Goal: Transaction & Acquisition: Book appointment/travel/reservation

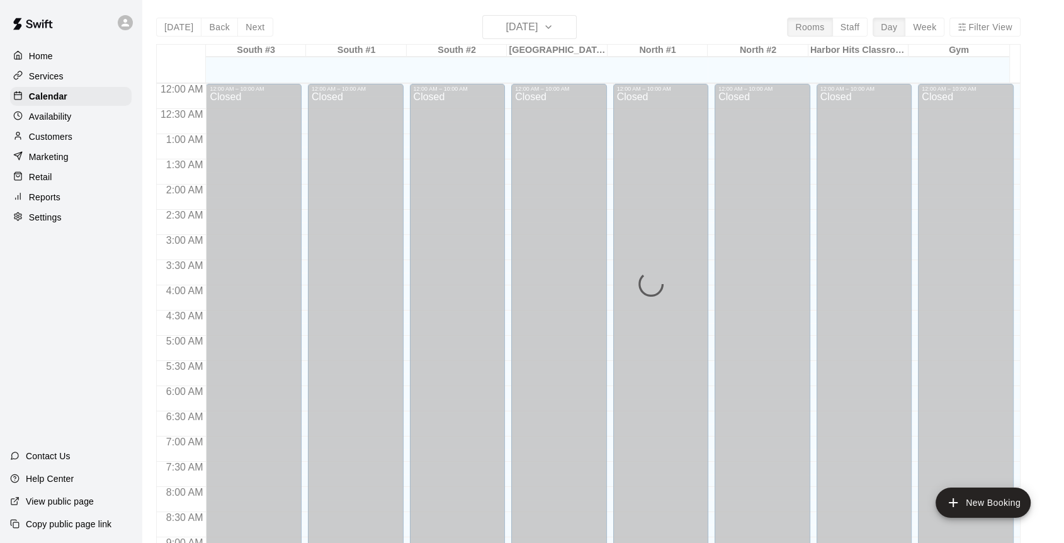
scroll to position [735, 0]
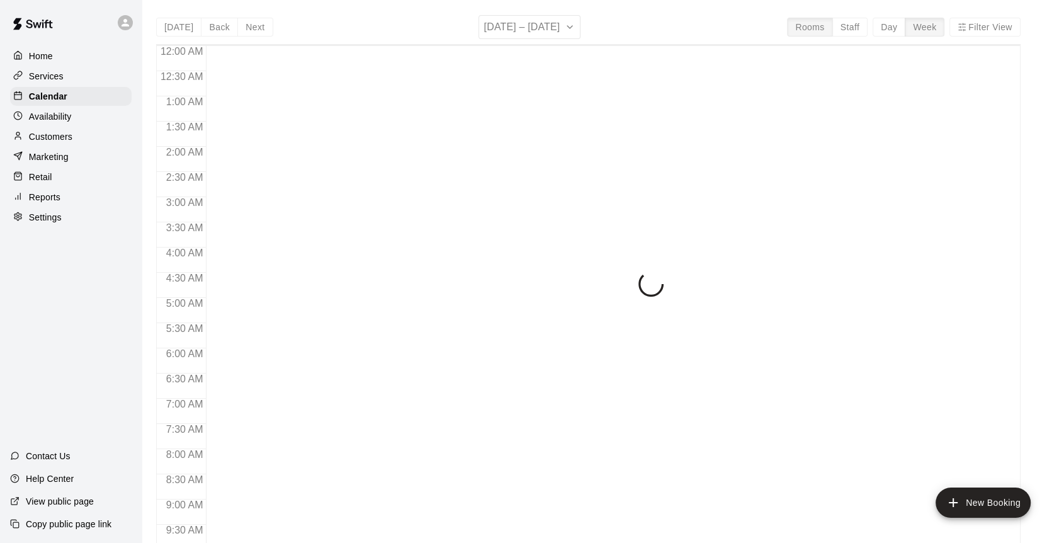
scroll to position [696, 0]
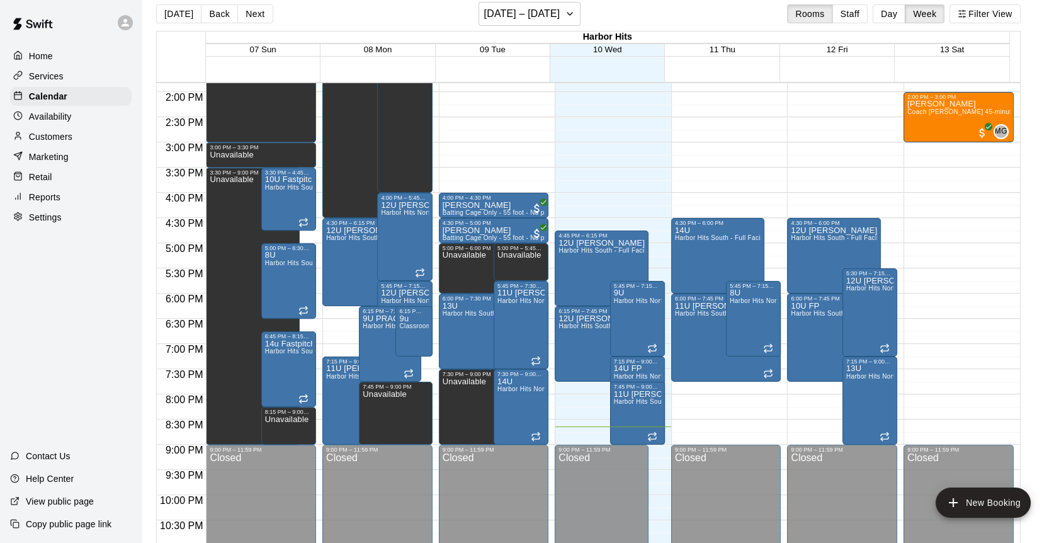
scroll to position [20, 0]
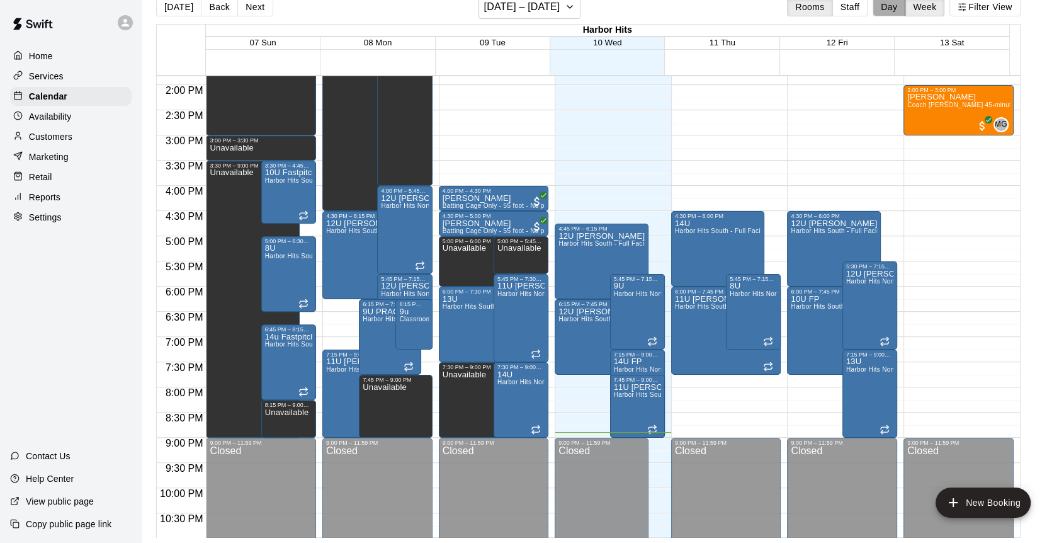
click at [901, 4] on button "Day" at bounding box center [888, 6] width 33 height 19
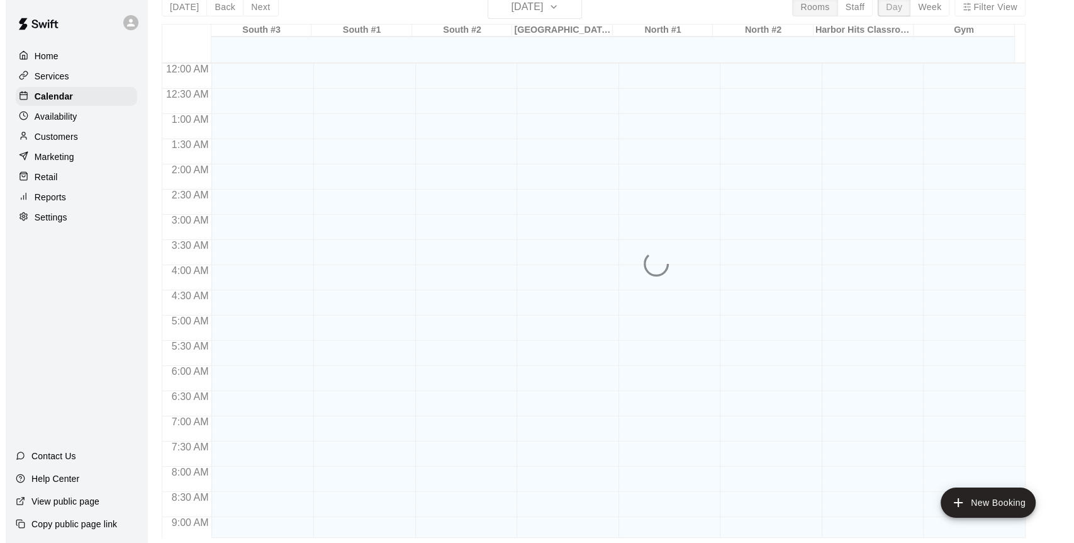
scroll to position [735, 0]
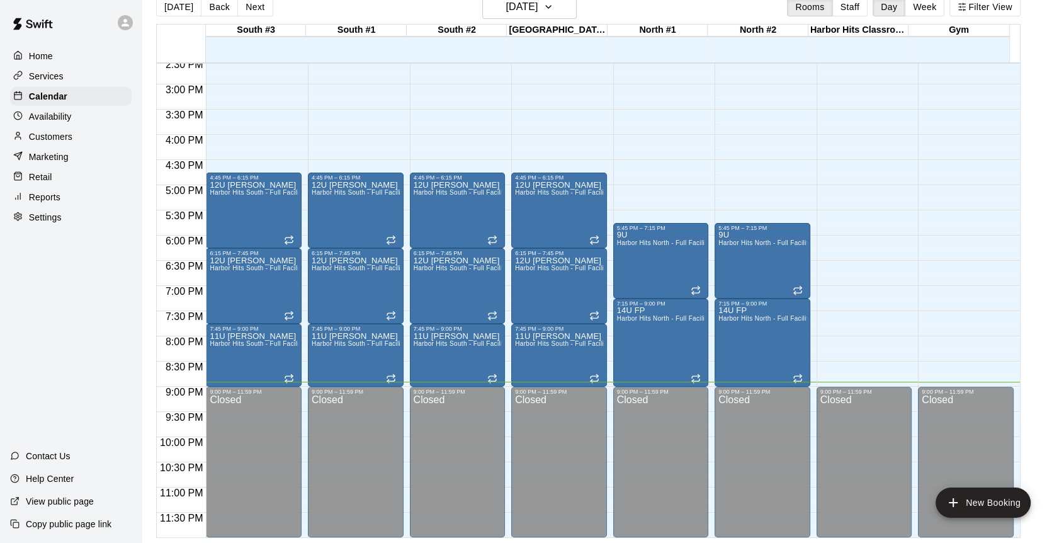
click at [256, 9] on button "Next" at bounding box center [254, 6] width 35 height 19
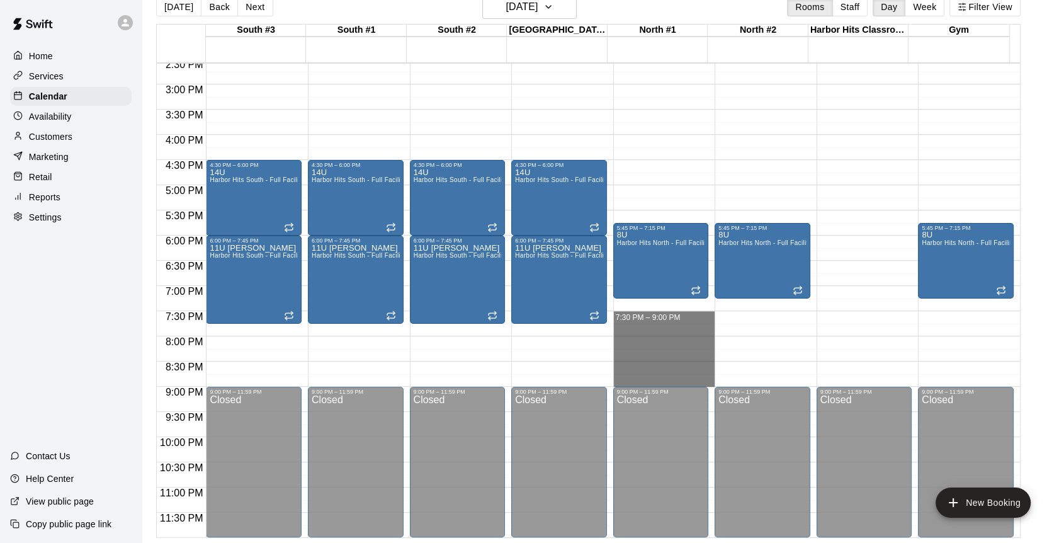
drag, startPoint x: 647, startPoint y: 314, endPoint x: 646, endPoint y: 376, distance: 61.7
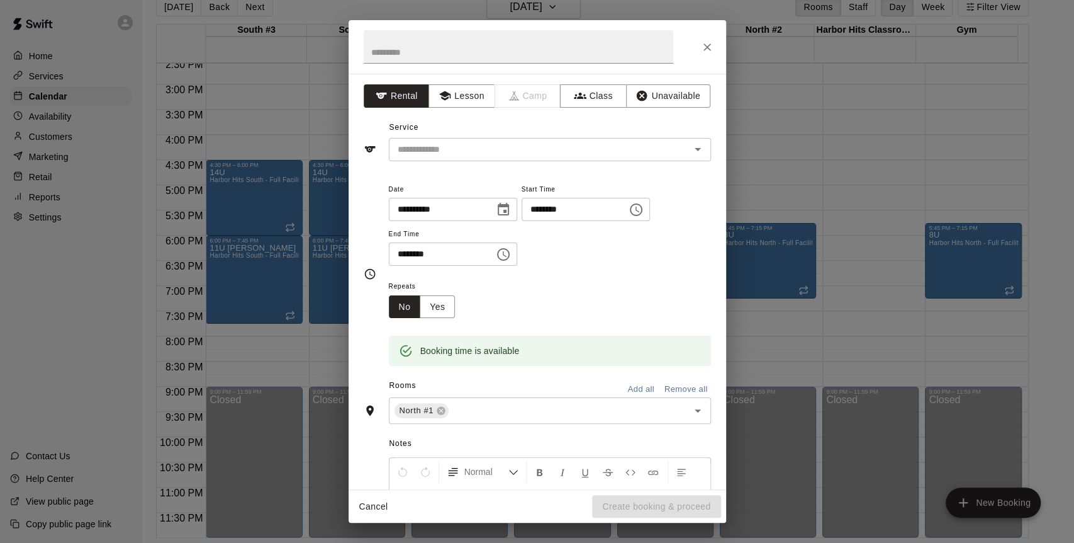
click at [449, 164] on div "**********" at bounding box center [538, 281] width 378 height 415
click at [444, 145] on input "text" at bounding box center [532, 150] width 278 height 16
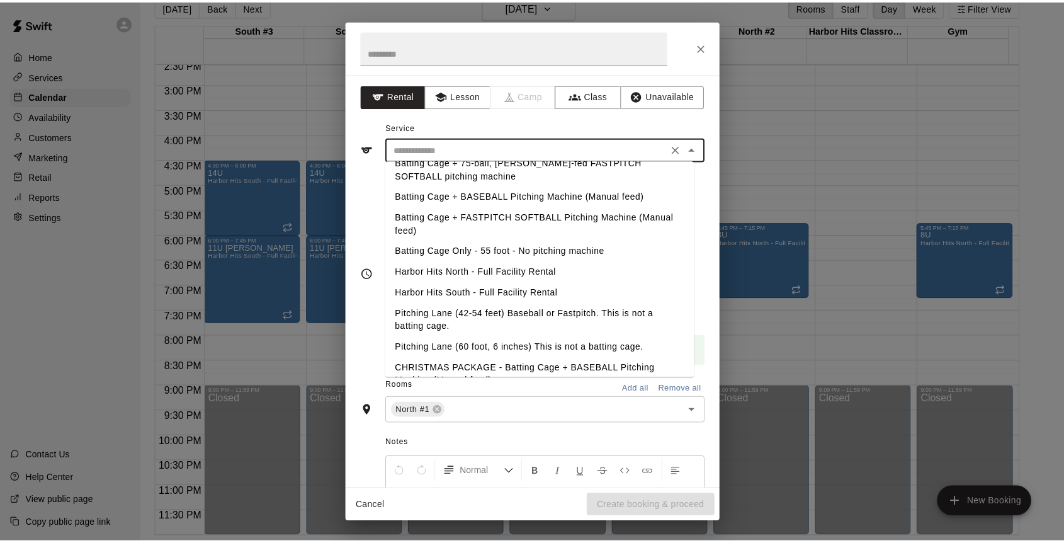
scroll to position [0, 0]
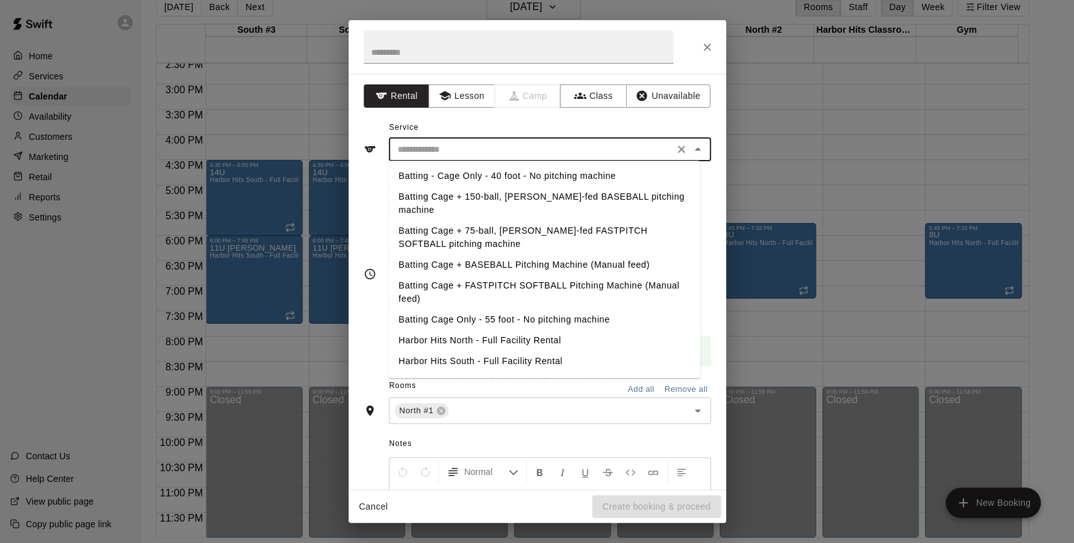
click at [453, 309] on li "Batting Cage Only - 55 foot - No pitching machine" at bounding box center [545, 319] width 312 height 21
type input "**********"
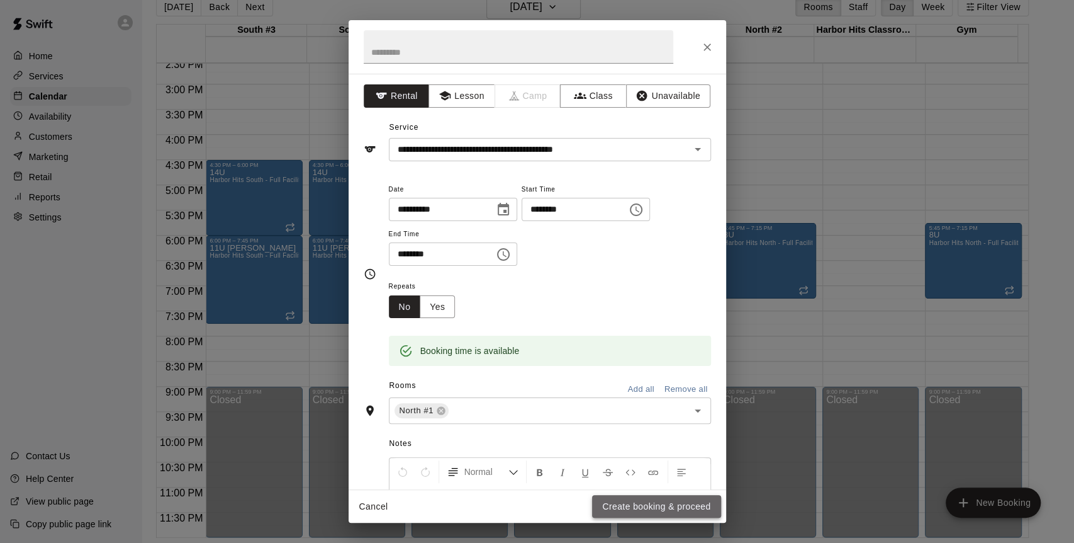
click at [617, 504] on button "Create booking & proceed" at bounding box center [656, 506] width 128 height 23
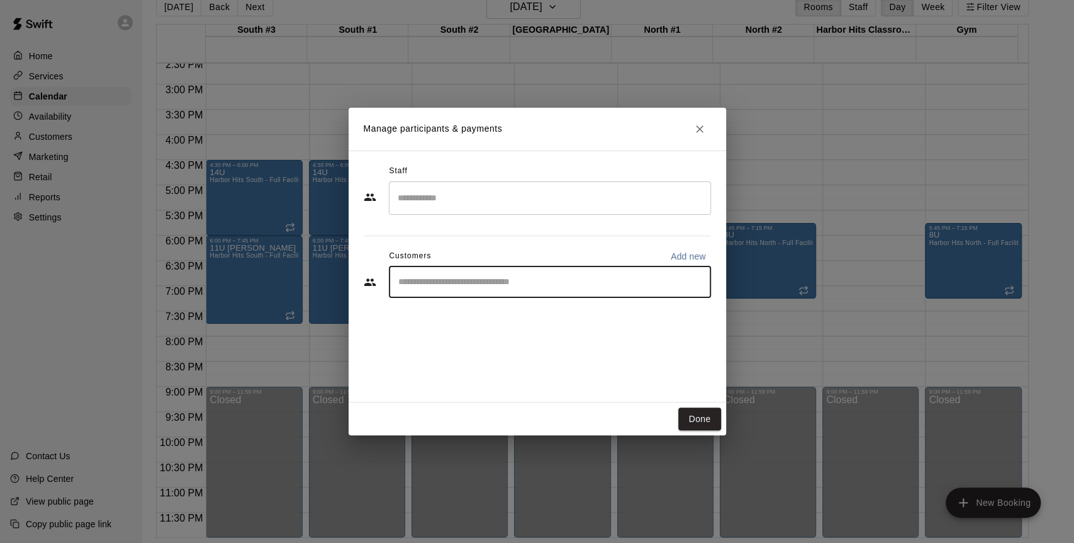
click at [475, 278] on input "Start typing to search customers..." at bounding box center [550, 282] width 311 height 13
type input "****"
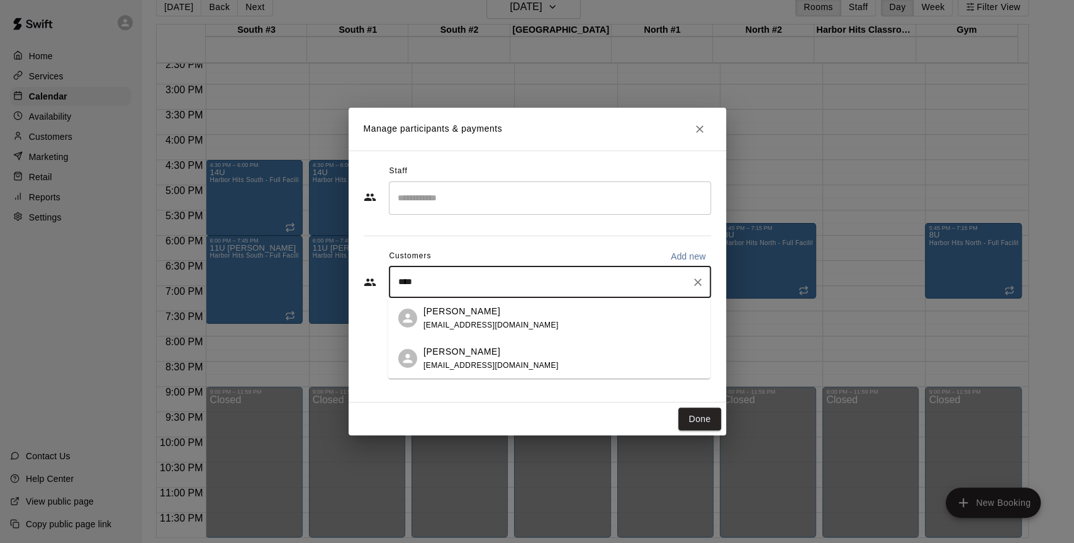
click at [455, 313] on p "[PERSON_NAME]" at bounding box center [462, 310] width 77 height 13
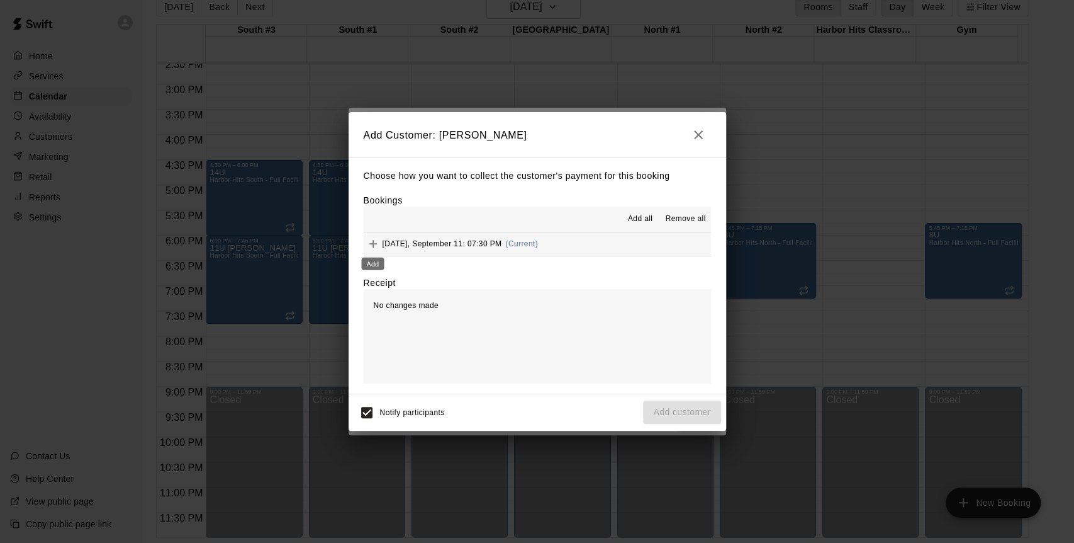
click at [375, 245] on icon "Add" at bounding box center [373, 243] width 13 height 13
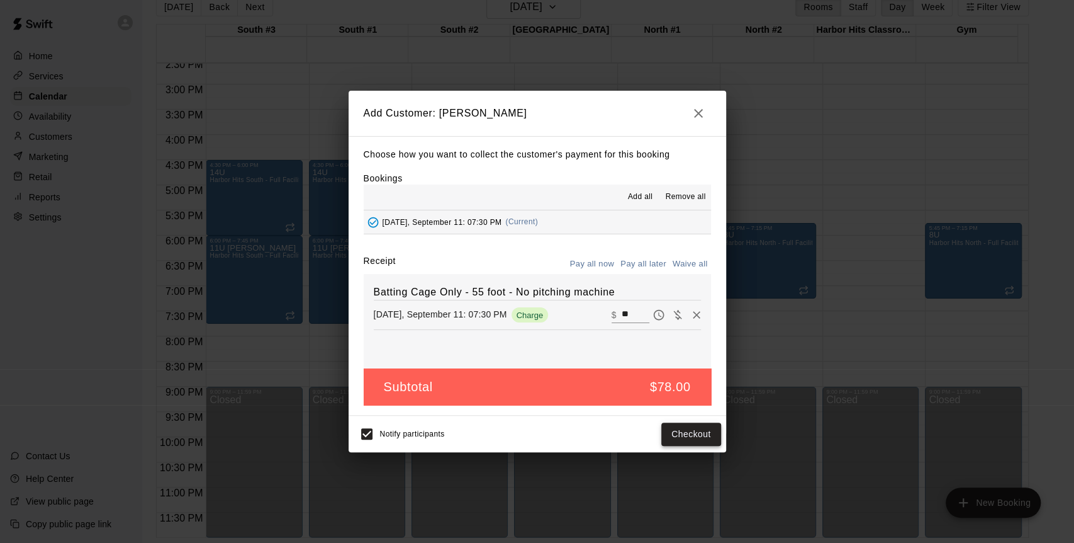
click at [688, 426] on button "Checkout" at bounding box center [691, 433] width 59 height 23
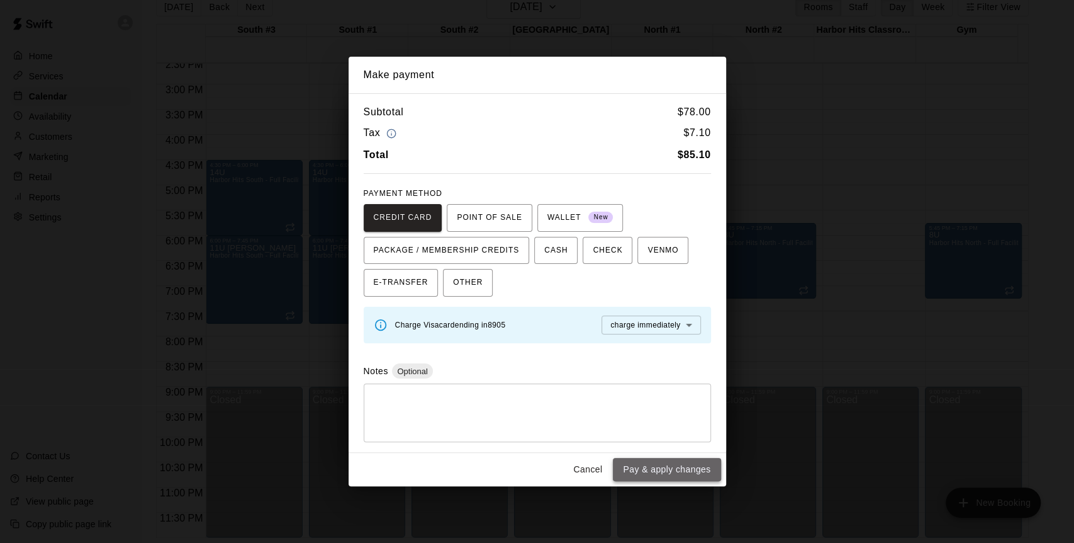
click at [651, 467] on button "Pay & apply changes" at bounding box center [667, 469] width 108 height 23
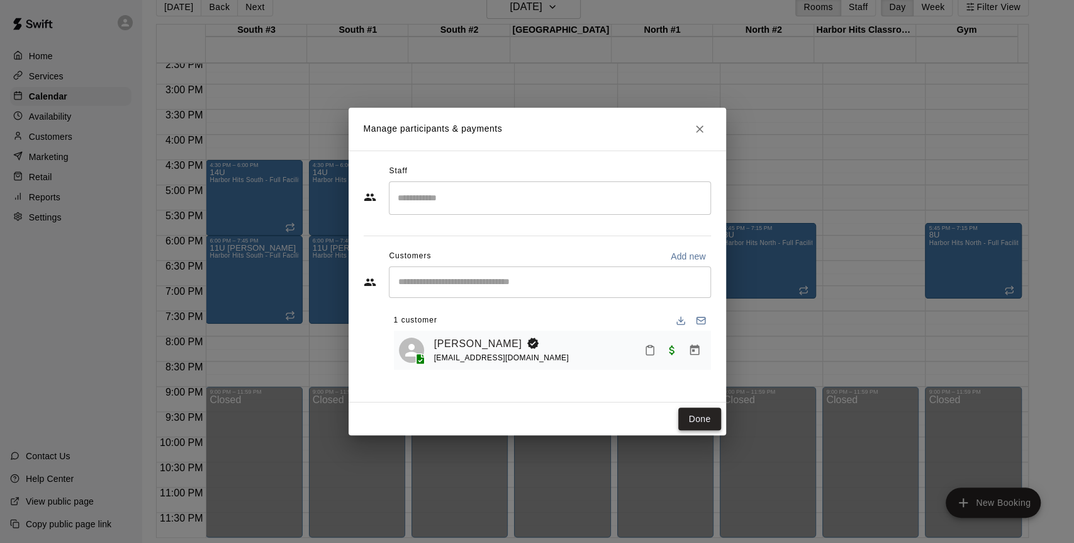
click at [702, 423] on button "Done" at bounding box center [700, 418] width 42 height 23
